Goal: Communication & Community: Answer question/provide support

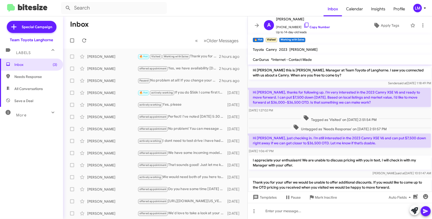
scroll to position [16, 0]
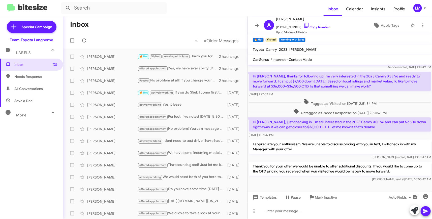
click at [424, 11] on span "LM" at bounding box center [420, 8] width 15 height 9
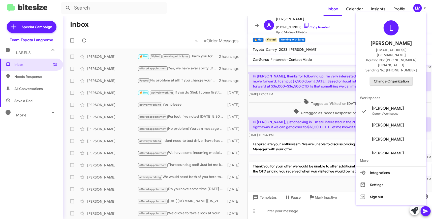
click at [396, 77] on span "Change Organization" at bounding box center [391, 81] width 35 height 9
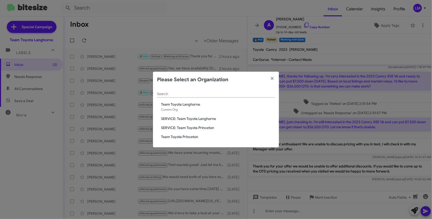
click at [178, 135] on span "Team Toyota Princeton" at bounding box center [218, 137] width 114 height 5
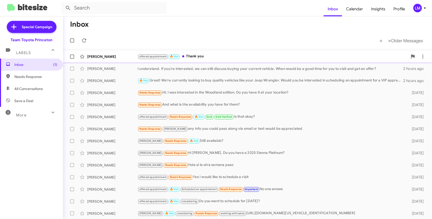
click at [239, 54] on div "offered appointment 🔥 Hot Thank you" at bounding box center [273, 57] width 270 height 6
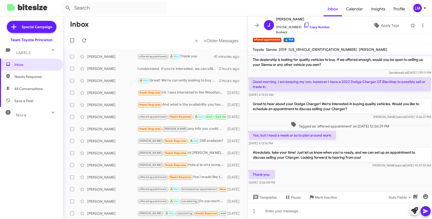
scroll to position [19, 0]
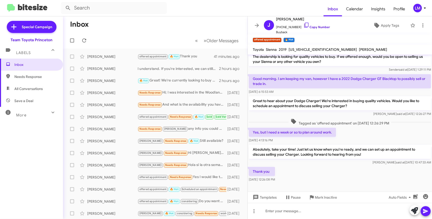
click at [135, 36] on mat-toolbar-row "« Previous » Next Older Messages" at bounding box center [155, 41] width 184 height 16
click at [22, 75] on span "Needs Response" at bounding box center [35, 76] width 43 height 5
type input "in:needs-response"
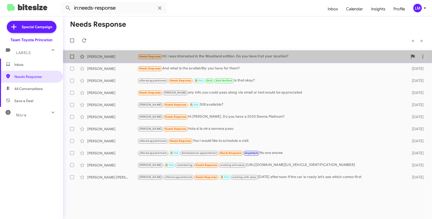
click at [141, 56] on span "Needs Response" at bounding box center [149, 56] width 21 height 3
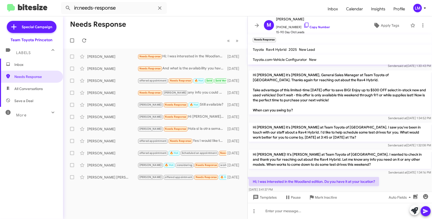
scroll to position [87, 0]
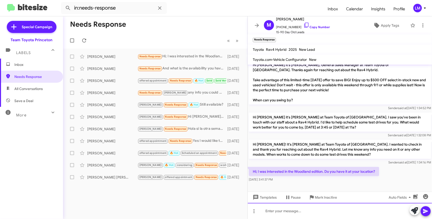
click at [269, 212] on div at bounding box center [340, 211] width 184 height 16
click at [277, 212] on div at bounding box center [340, 211] width 184 height 16
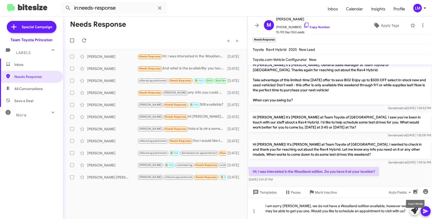
click at [425, 210] on mat-tooltip-component "Insert Media" at bounding box center [415, 204] width 26 height 15
click at [181, 67] on div "Needs Response And what is the availability you have for them?" at bounding box center [181, 69] width 86 height 6
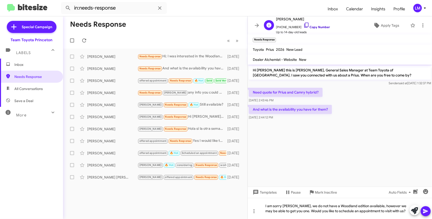
click at [313, 28] on link "Copy Number" at bounding box center [316, 27] width 26 height 4
click at [185, 41] on mat-toolbar-row "« Previous » Next" at bounding box center [155, 41] width 184 height 16
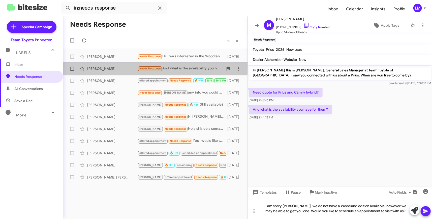
click at [118, 67] on div "[PERSON_NAME]" at bounding box center [112, 68] width 50 height 5
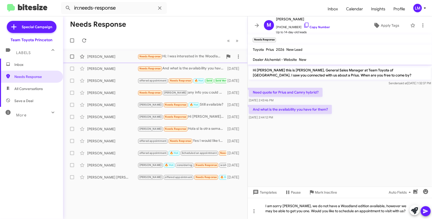
click at [134, 58] on div "[PERSON_NAME]" at bounding box center [112, 56] width 50 height 5
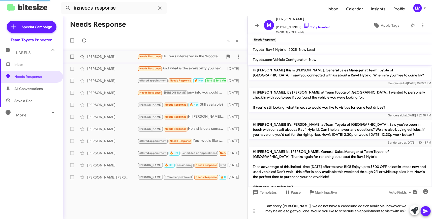
scroll to position [92, 0]
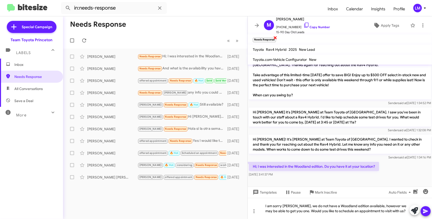
click at [276, 39] on span "×" at bounding box center [275, 38] width 4 height 6
click at [275, 39] on mat-toolbar "Needs Response ×" at bounding box center [340, 40] width 184 height 10
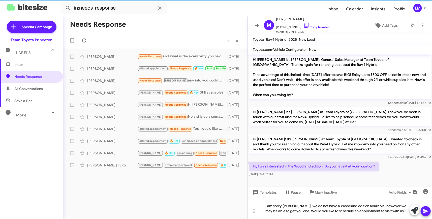
scroll to position [82, 0]
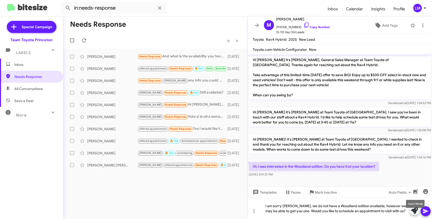
click at [424, 210] on mat-tooltip-component "Insert Media" at bounding box center [415, 204] width 26 height 15
click at [190, 56] on div "Needs Response And what is the availability you have for them?" at bounding box center [181, 57] width 86 height 6
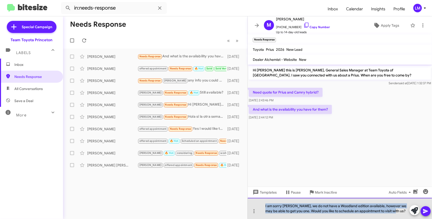
drag, startPoint x: 264, startPoint y: 206, endPoint x: 400, endPoint y: 211, distance: 136.7
click at [400, 211] on div "I am sorry [PERSON_NAME], we do not have a Woodland edition available, however …" at bounding box center [340, 208] width 184 height 21
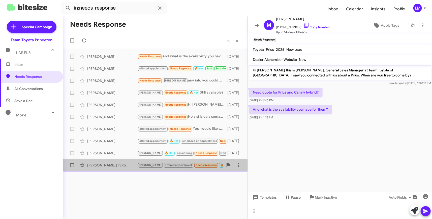
click at [121, 168] on div "[PERSON_NAME] [PERSON_NAME]" at bounding box center [112, 165] width 50 height 5
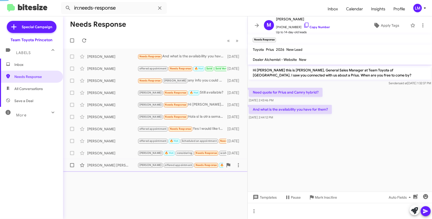
scroll to position [47, 0]
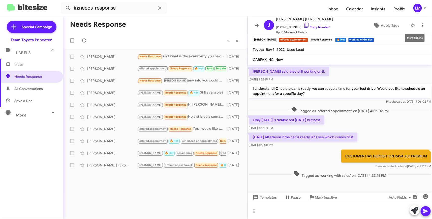
click at [420, 25] on icon at bounding box center [423, 25] width 6 height 6
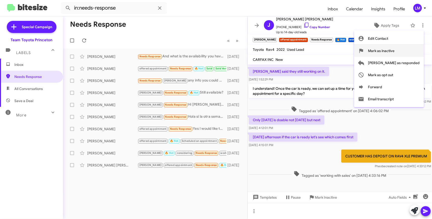
click at [395, 50] on span "Mark as inactive" at bounding box center [381, 51] width 26 height 12
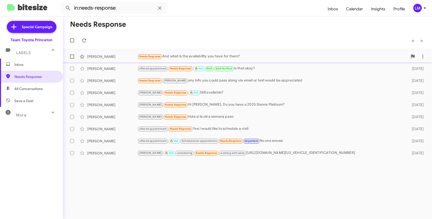
click at [205, 54] on div "Needs Response And what is the availability you have for them?" at bounding box center [273, 57] width 270 height 6
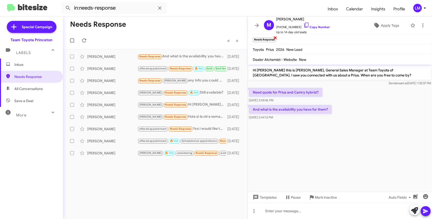
click at [275, 38] on span "×" at bounding box center [275, 38] width 4 height 6
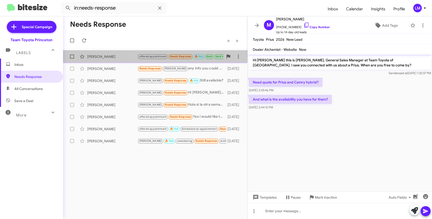
click at [191, 56] on span "Needs Response" at bounding box center [180, 56] width 21 height 3
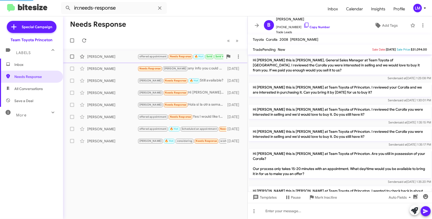
scroll to position [298, 0]
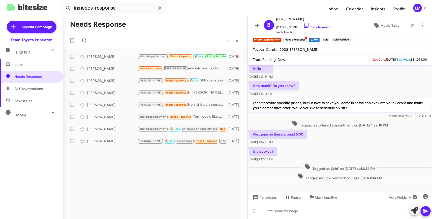
click at [306, 38] on span "×" at bounding box center [306, 38] width 4 height 6
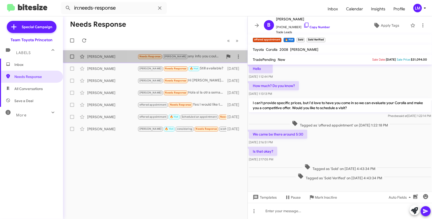
click at [197, 58] on div "Needs Response [PERSON_NAME] any info you could pass along via email or text wo…" at bounding box center [181, 57] width 86 height 6
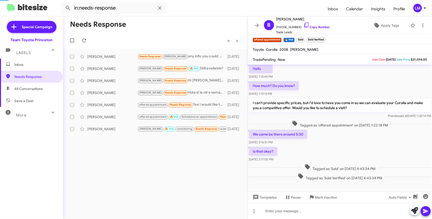
scroll to position [59, 0]
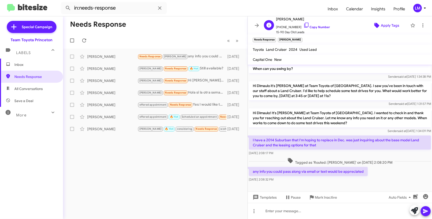
click at [387, 25] on span "Apply Tags" at bounding box center [390, 25] width 18 height 9
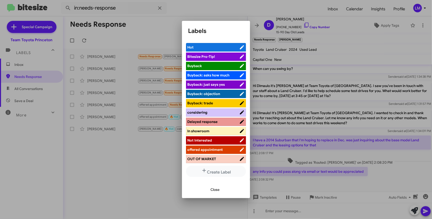
click at [353, 44] on div at bounding box center [216, 109] width 432 height 219
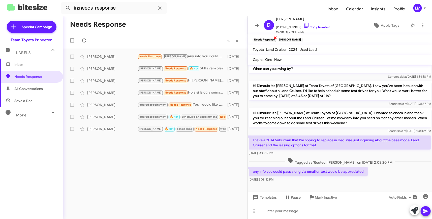
click at [275, 39] on span "×" at bounding box center [275, 38] width 4 height 6
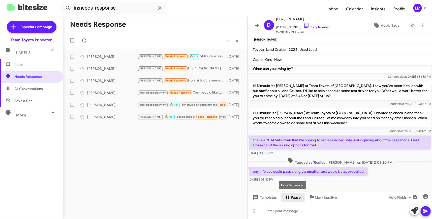
click at [294, 200] on span "Pause" at bounding box center [296, 197] width 10 height 9
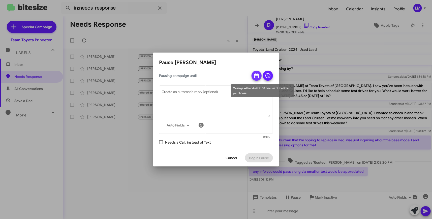
click at [258, 75] on icon at bounding box center [256, 75] width 5 height 5
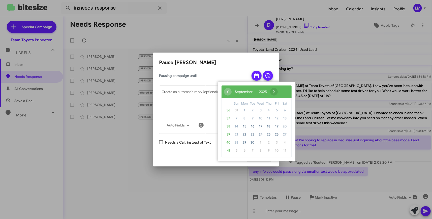
click at [278, 92] on span "›" at bounding box center [274, 92] width 8 height 8
click at [274, 92] on span "›" at bounding box center [270, 92] width 8 height 8
click at [277, 117] on span "7" at bounding box center [277, 119] width 8 height 8
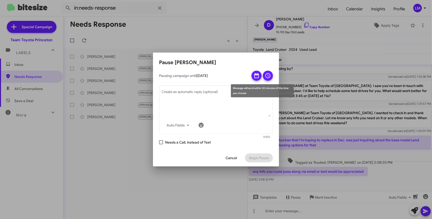
click at [269, 76] on icon at bounding box center [267, 75] width 5 height 5
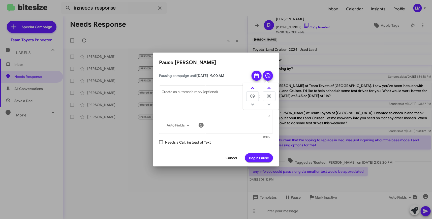
click at [263, 156] on span "Begin Pause" at bounding box center [259, 158] width 20 height 9
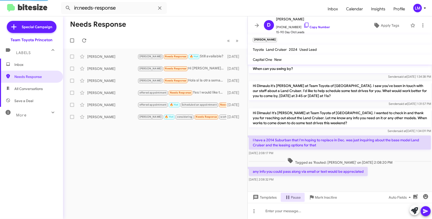
scroll to position [0, 0]
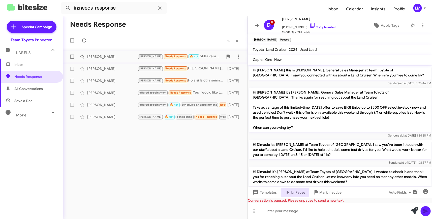
click at [199, 56] on div "[PERSON_NAME] Needs Response 🔥 Hot Still available?" at bounding box center [181, 57] width 86 height 6
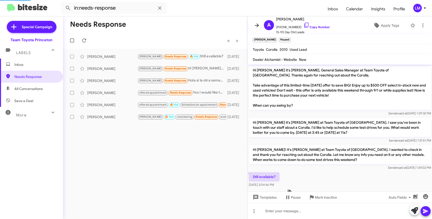
scroll to position [12, 0]
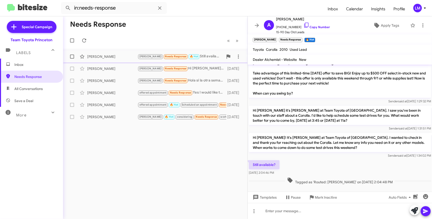
click at [168, 54] on small "Needs Response" at bounding box center [176, 56] width 24 height 5
click at [168, 56] on span "Needs Response" at bounding box center [175, 56] width 21 height 3
click at [300, 38] on span "×" at bounding box center [302, 38] width 4 height 6
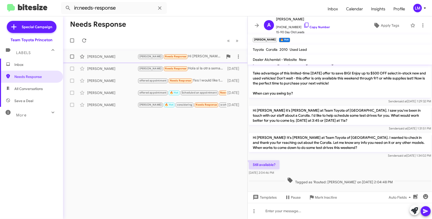
click at [183, 56] on div "[PERSON_NAME] Needs Response Hi [PERSON_NAME]. Do you have a 2025 Sienna Platin…" at bounding box center [181, 57] width 86 height 6
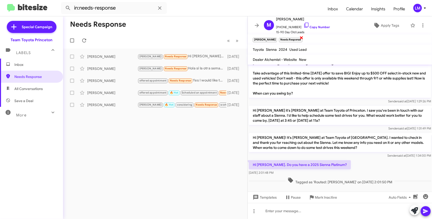
click at [300, 39] on span "×" at bounding box center [302, 38] width 4 height 6
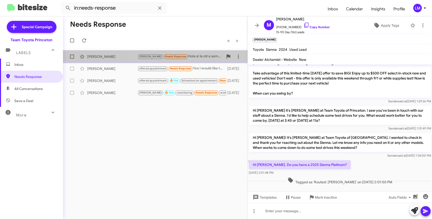
drag, startPoint x: 192, startPoint y: 57, endPoint x: 202, endPoint y: 58, distance: 9.9
click at [193, 57] on div "[PERSON_NAME] Needs Response Hola si la otra semana paso" at bounding box center [181, 57] width 86 height 6
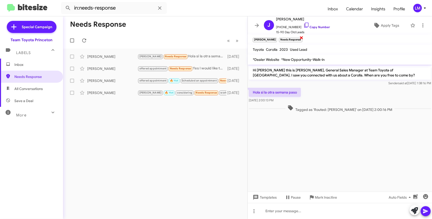
click at [300, 38] on span "×" at bounding box center [302, 38] width 4 height 6
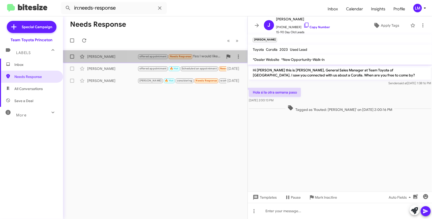
click at [210, 54] on div "offered appointment Needs Response Yes I would like to schedule a visit" at bounding box center [181, 57] width 86 height 6
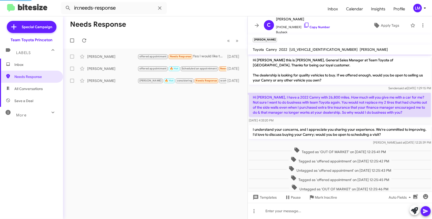
scroll to position [30, 0]
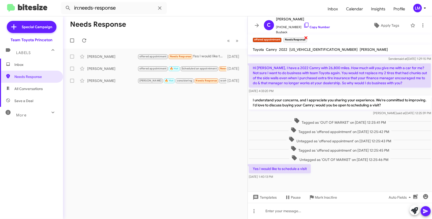
click at [305, 37] on span "×" at bounding box center [306, 38] width 4 height 6
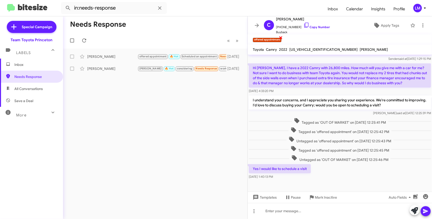
drag, startPoint x: 280, startPoint y: 37, endPoint x: 283, endPoint y: 37, distance: 2.8
click at [281, 37] on span "×" at bounding box center [281, 38] width 4 height 6
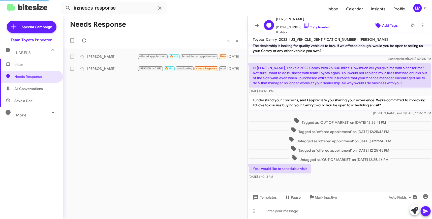
scroll to position [20, 0]
click at [392, 25] on span "Add Tags" at bounding box center [390, 25] width 16 height 9
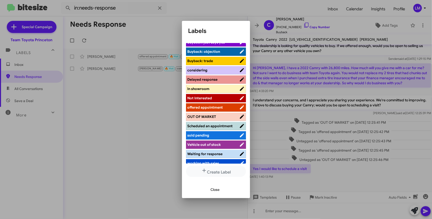
scroll to position [48, 0]
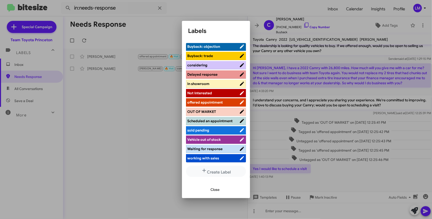
click at [210, 158] on span "working with sales" at bounding box center [203, 158] width 32 height 5
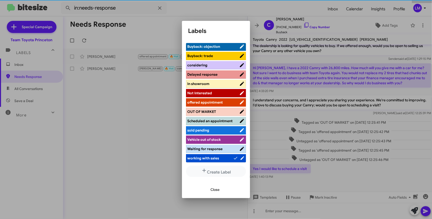
click at [216, 189] on span "Close" at bounding box center [214, 189] width 9 height 9
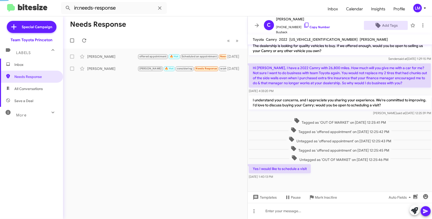
scroll to position [30, 0]
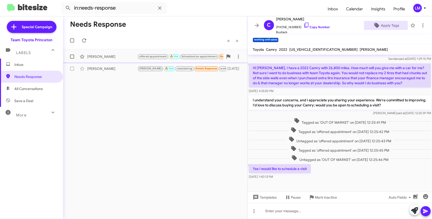
click at [120, 57] on div "[PERSON_NAME]" at bounding box center [112, 56] width 50 height 5
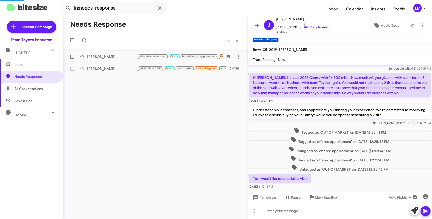
scroll to position [19, 0]
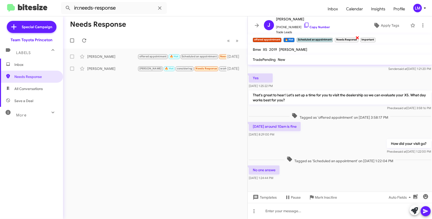
click at [358, 38] on span "×" at bounding box center [357, 38] width 4 height 6
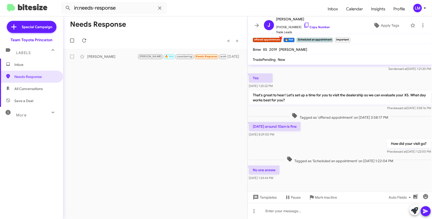
click at [280, 37] on span "×" at bounding box center [281, 38] width 4 height 6
click at [118, 58] on div "[PERSON_NAME]" at bounding box center [112, 56] width 50 height 5
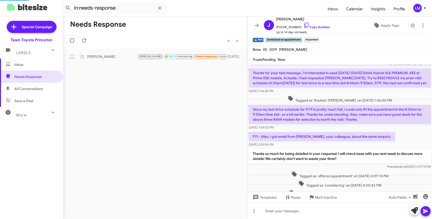
scroll to position [124, 0]
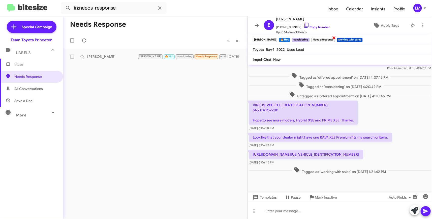
click at [332, 37] on span "×" at bounding box center [334, 38] width 4 height 6
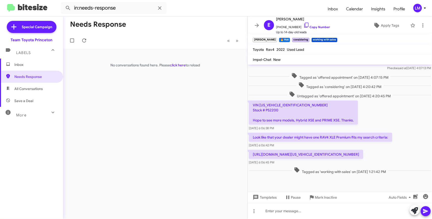
click at [423, 13] on mat-toolbar "in:needs-response Inbox Calendar Insights Profile LM" at bounding box center [216, 8] width 432 height 16
click at [424, 10] on icon at bounding box center [425, 8] width 6 height 6
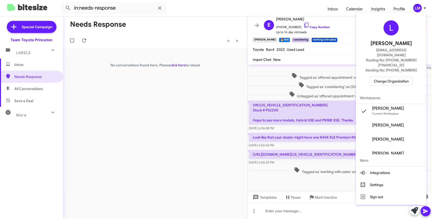
click at [383, 77] on span "Change Organization" at bounding box center [391, 81] width 35 height 9
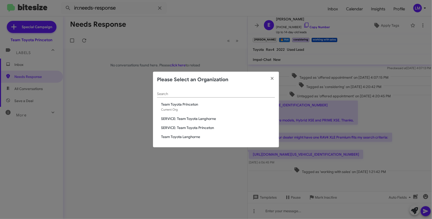
drag, startPoint x: 189, startPoint y: 137, endPoint x: 198, endPoint y: 135, distance: 9.2
click at [190, 137] on span "Team Toyota Langhorne" at bounding box center [218, 137] width 114 height 5
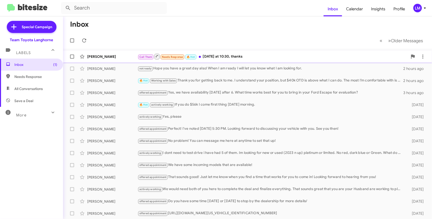
click at [269, 55] on div "Call Them Needs Response 🔥 Hot Tomorrow at 10:30, thanks" at bounding box center [273, 56] width 270 height 6
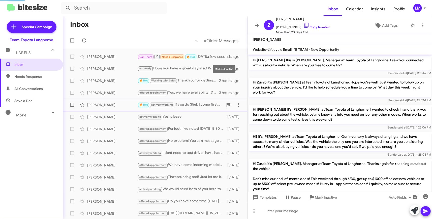
scroll to position [345, 0]
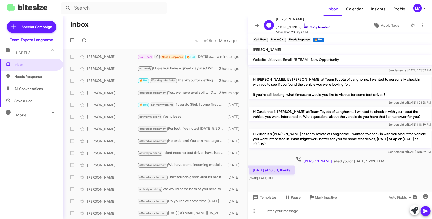
click at [316, 28] on link "Copy Number" at bounding box center [316, 27] width 26 height 4
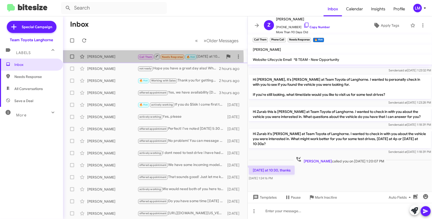
click at [117, 59] on div "[PERSON_NAME]" at bounding box center [112, 56] width 50 height 5
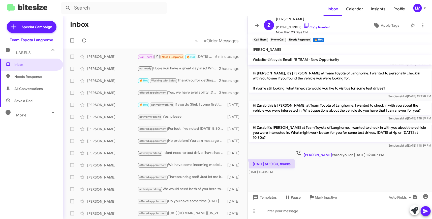
scroll to position [355, 0]
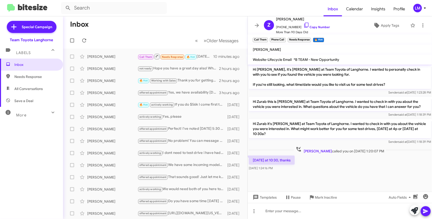
click at [124, 29] on mat-toolbar-row "Inbox" at bounding box center [155, 24] width 184 height 16
click at [425, 13] on mat-toolbar "Inbox Calendar Insights Profile LM" at bounding box center [216, 8] width 432 height 16
click at [425, 9] on icon at bounding box center [425, 8] width 6 height 6
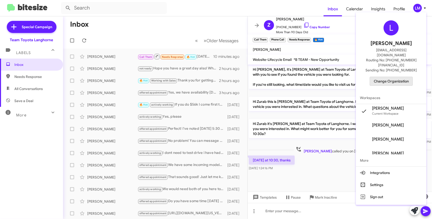
click at [389, 77] on span "Change Organization" at bounding box center [391, 81] width 35 height 9
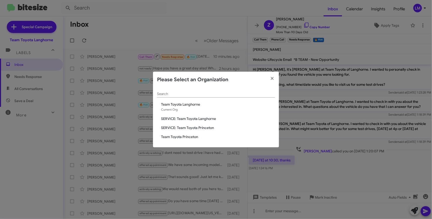
click at [175, 139] on span "Team Toyota Princeton" at bounding box center [218, 137] width 114 height 5
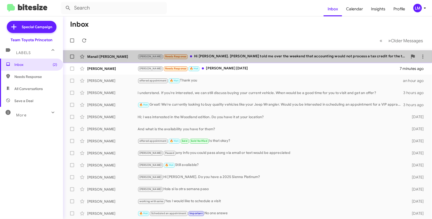
click at [276, 58] on div "Lee Needs Response Hi Andrew. Michael told me over the weekend that accounting …" at bounding box center [273, 57] width 270 height 6
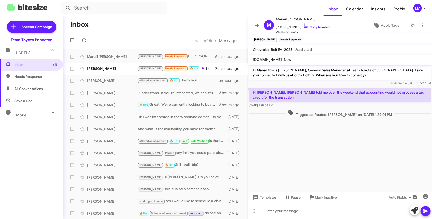
click at [289, 96] on p "Hi Andrew. Michael told me over the weekend that accounting would not process a…" at bounding box center [340, 95] width 182 height 14
click at [319, 27] on link "Copy Number" at bounding box center [316, 27] width 26 height 4
click at [266, 211] on div at bounding box center [340, 211] width 184 height 16
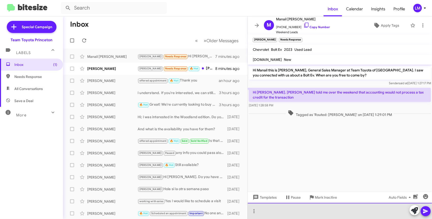
click at [266, 213] on div at bounding box center [340, 211] width 184 height 16
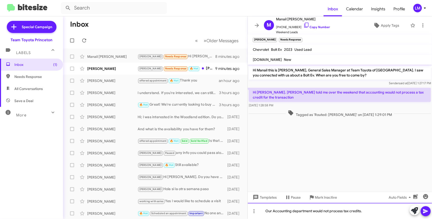
click at [366, 211] on div "Our Accounting department would not process tax credits." at bounding box center [340, 211] width 184 height 16
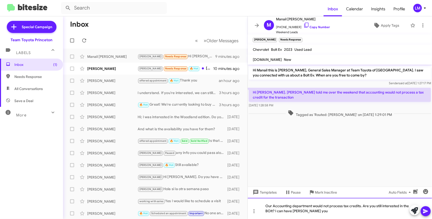
click at [269, 212] on div "Our Accounting department would not process tax credits. Are you still interest…" at bounding box center [340, 208] width 184 height 21
click at [321, 210] on mat-tooltip-component "Mark Inactive" at bounding box center [322, 204] width 27 height 15
click at [318, 211] on mat-tooltip-component "Mark Inactive" at bounding box center [322, 204] width 27 height 15
click at [423, 209] on icon at bounding box center [426, 212] width 6 height 6
